Goal: Transaction & Acquisition: Download file/media

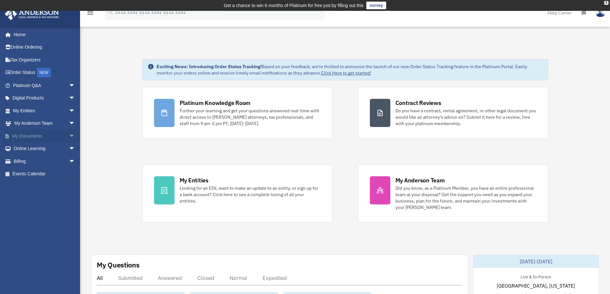
click at [32, 136] on link "My Documents arrow_drop_down" at bounding box center [44, 136] width 80 height 13
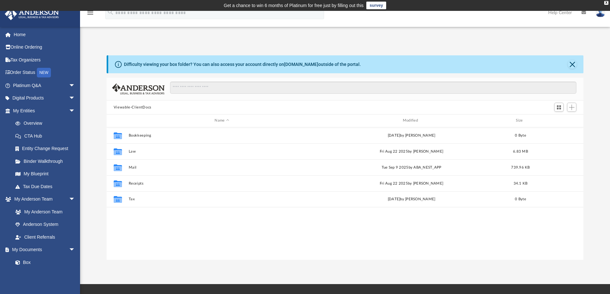
scroll to position [141, 472]
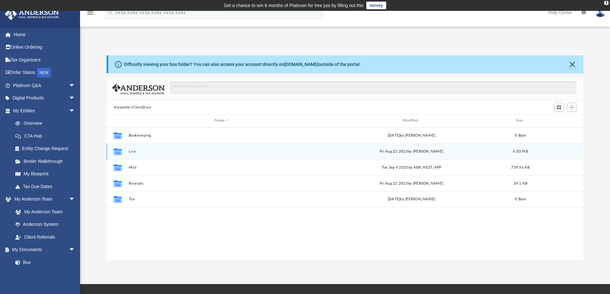
click at [130, 151] on button "Law" at bounding box center [221, 151] width 187 height 4
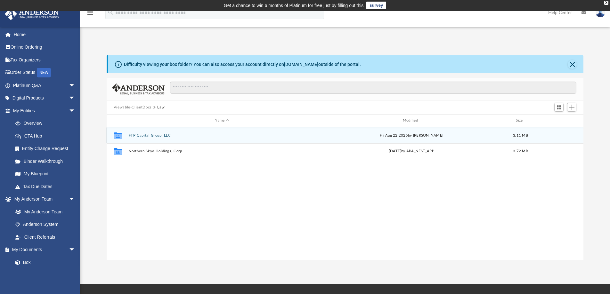
click at [142, 136] on button "FTP Capital Group, LLC" at bounding box center [221, 135] width 187 height 4
click at [146, 134] on button "Initial Docs" at bounding box center [221, 135] width 187 height 4
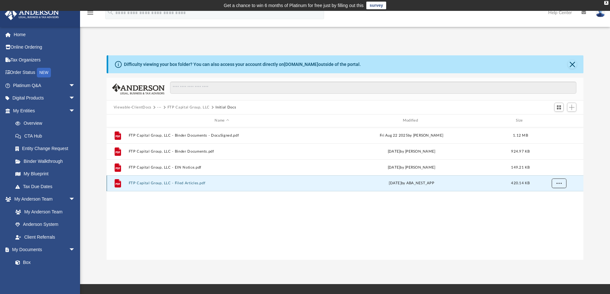
click at [558, 184] on span "More options" at bounding box center [558, 183] width 5 height 4
click at [550, 208] on li "Download" at bounding box center [552, 206] width 19 height 7
click at [556, 184] on button "More options" at bounding box center [558, 184] width 15 height 10
